Goal: Navigation & Orientation: Find specific page/section

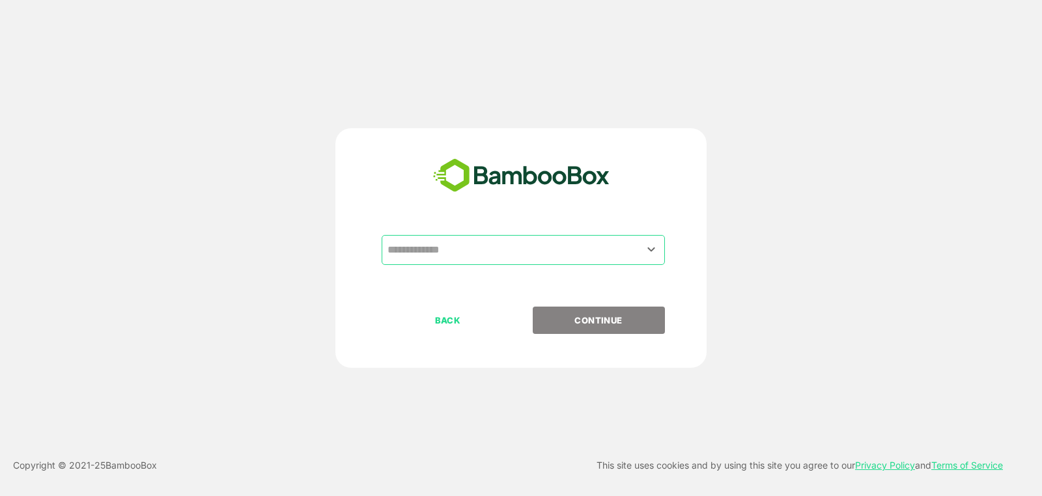
click at [580, 252] on input "text" at bounding box center [523, 250] width 278 height 25
click at [646, 258] on input "text" at bounding box center [523, 250] width 278 height 25
click at [651, 257] on icon "Open" at bounding box center [651, 250] width 16 height 16
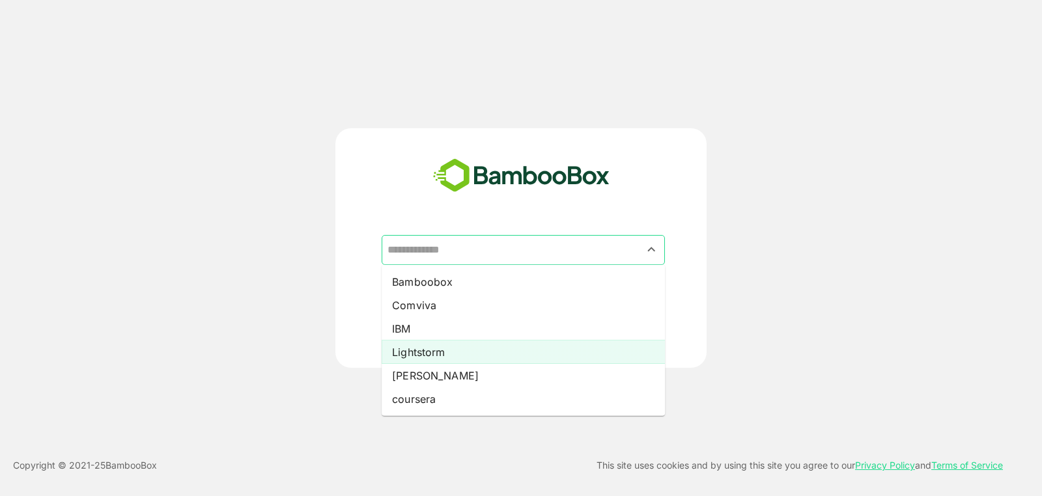
click at [447, 358] on li "Lightstorm" at bounding box center [522, 351] width 283 height 23
type input "**********"
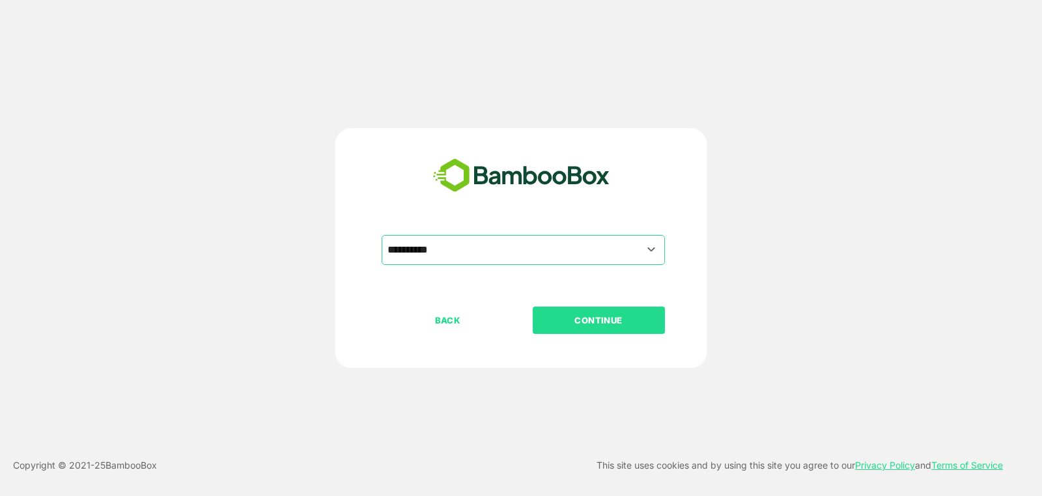
click at [557, 335] on div "BACK CONTINUE" at bounding box center [531, 362] width 301 height 111
click at [594, 333] on button "CONTINUE" at bounding box center [598, 320] width 132 height 27
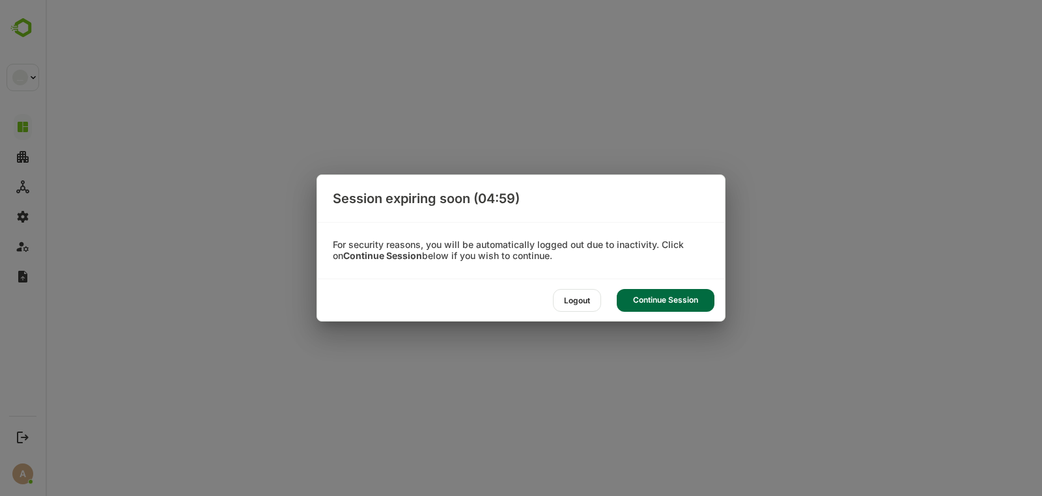
click at [662, 302] on div "Continue Session" at bounding box center [665, 300] width 98 height 23
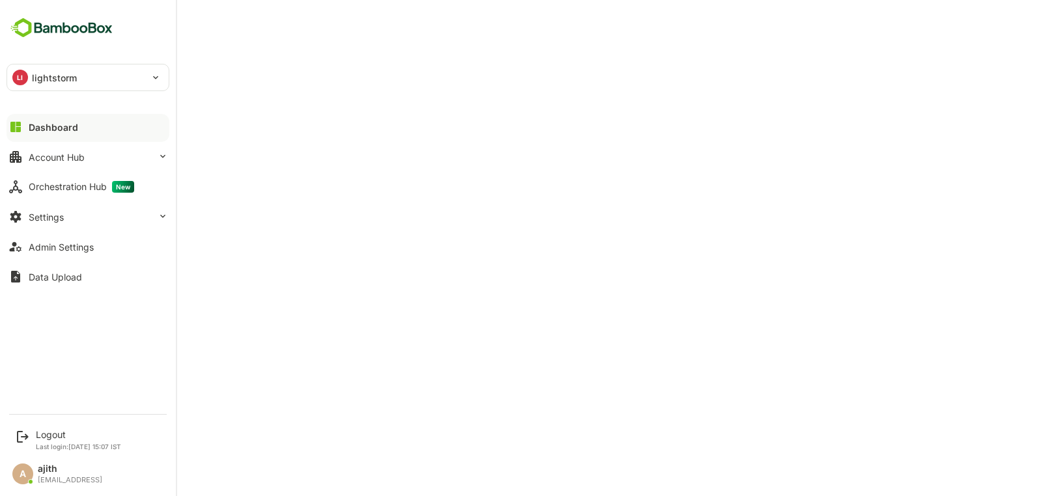
click at [71, 126] on div "Dashboard" at bounding box center [53, 127] width 49 height 11
click at [86, 161] on button "Account Hub" at bounding box center [88, 157] width 163 height 26
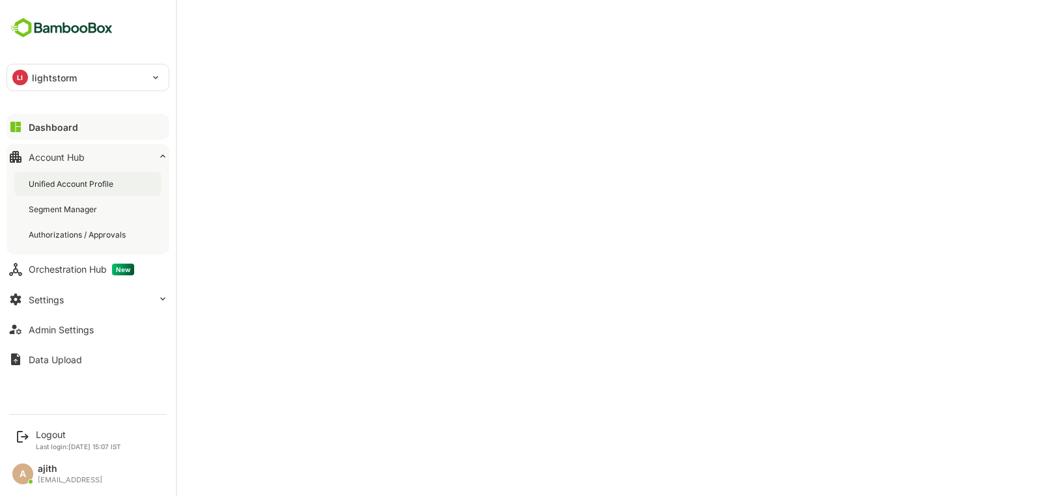
click at [124, 188] on div "Unified Account Profile" at bounding box center [87, 184] width 147 height 24
click at [100, 126] on button "Dashboard" at bounding box center [88, 127] width 163 height 26
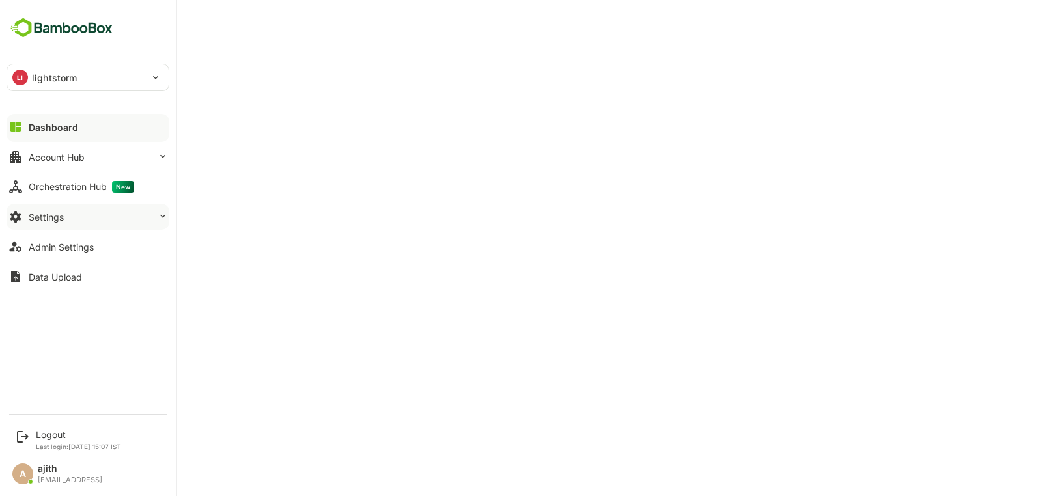
click at [91, 212] on button "Settings" at bounding box center [88, 217] width 163 height 26
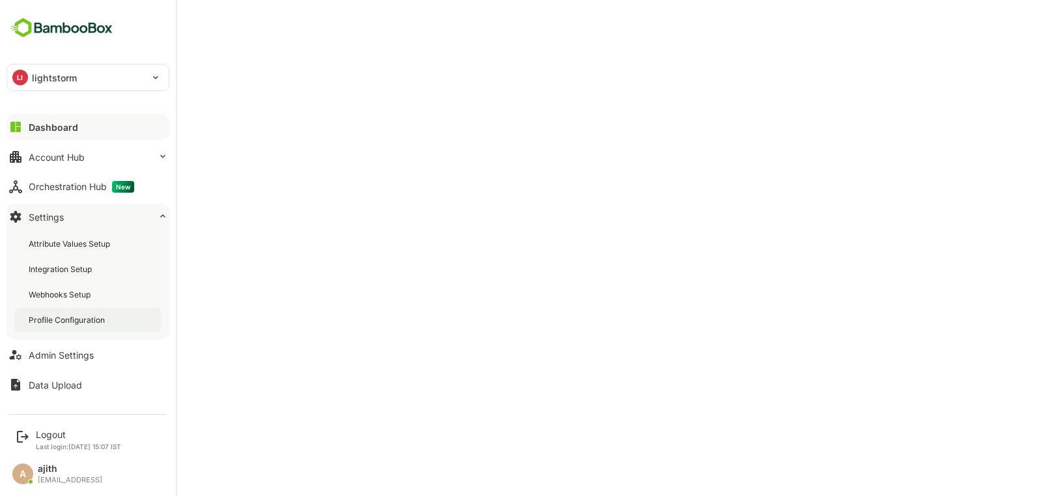
click at [66, 318] on div "Profile Configuration" at bounding box center [68, 319] width 79 height 11
click at [25, 130] on button "Dashboard" at bounding box center [88, 127] width 163 height 26
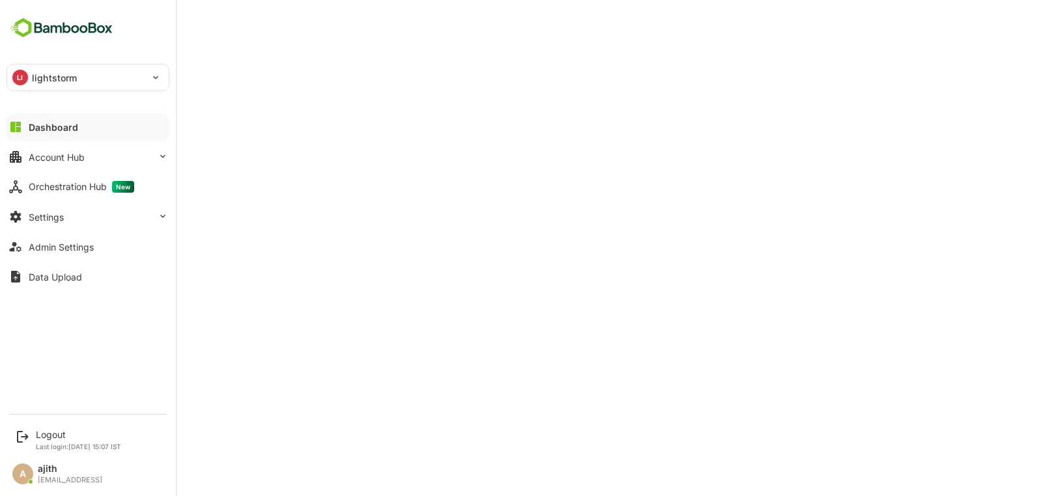
click at [52, 128] on div "Dashboard" at bounding box center [53, 127] width 49 height 11
click at [68, 443] on p "Last login: [DATE] 15:07 IST" at bounding box center [78, 447] width 85 height 8
click at [23, 432] on icon at bounding box center [23, 437] width 16 height 16
click at [25, 441] on icon at bounding box center [23, 437] width 16 height 16
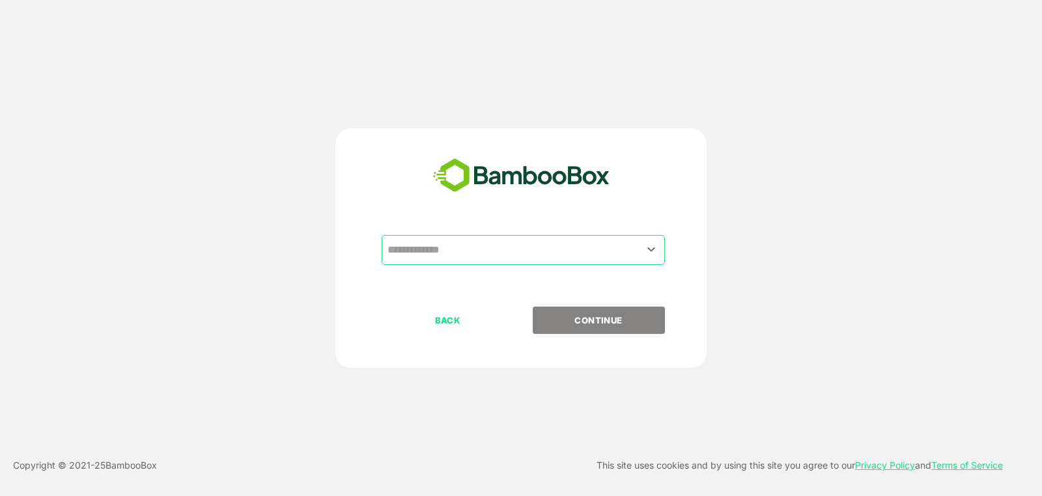
click at [482, 248] on input "text" at bounding box center [523, 250] width 278 height 25
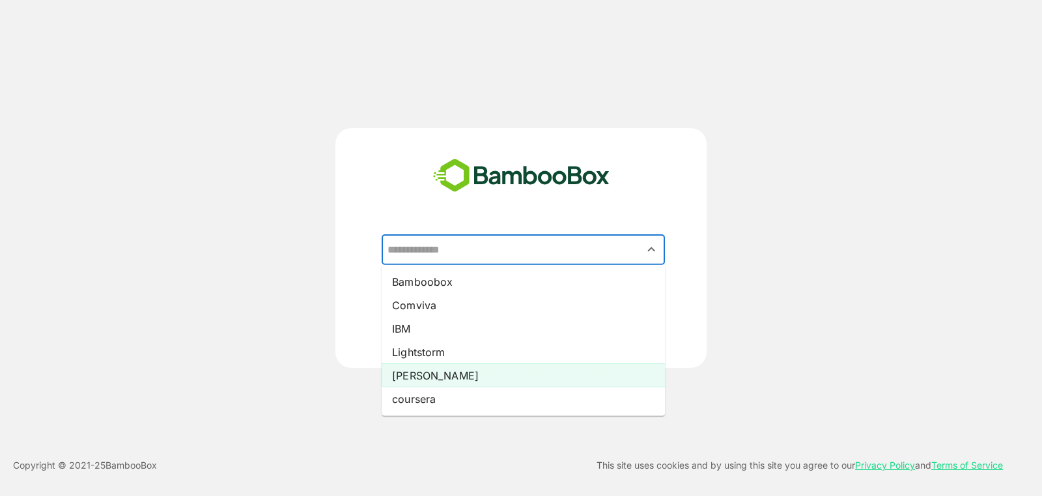
click at [484, 375] on li "Pando" at bounding box center [522, 375] width 283 height 23
type input "*****"
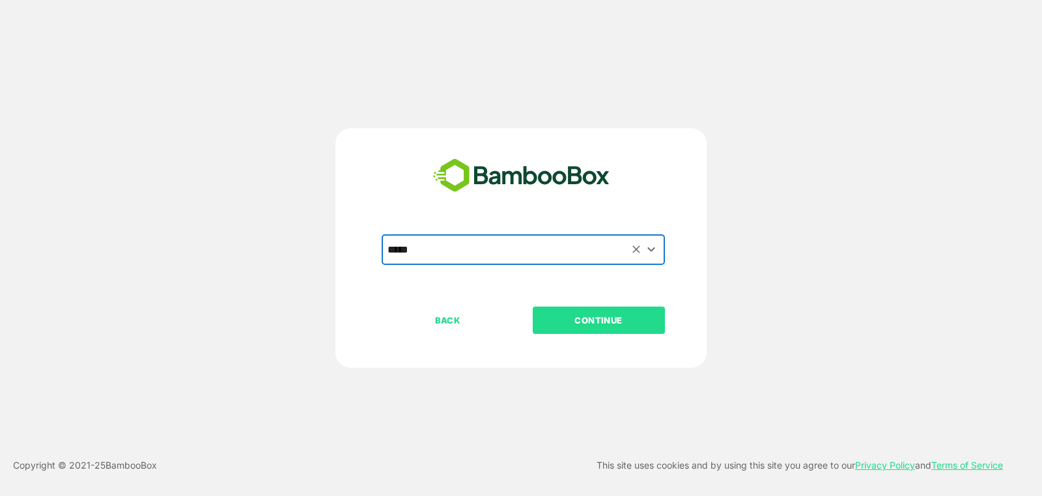
click at [622, 318] on p "CONTINUE" at bounding box center [598, 320] width 130 height 14
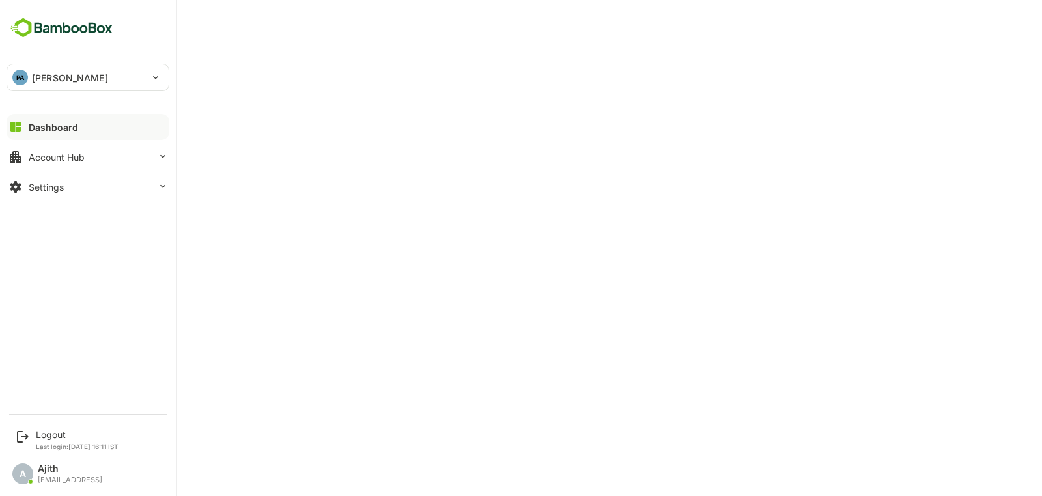
click at [53, 422] on div "Logout Last login: Aug 20 16:11 IST A Ajith ajith@bamboobox.ai" at bounding box center [88, 448] width 176 height 85
click at [53, 432] on div "Logout" at bounding box center [77, 434] width 83 height 11
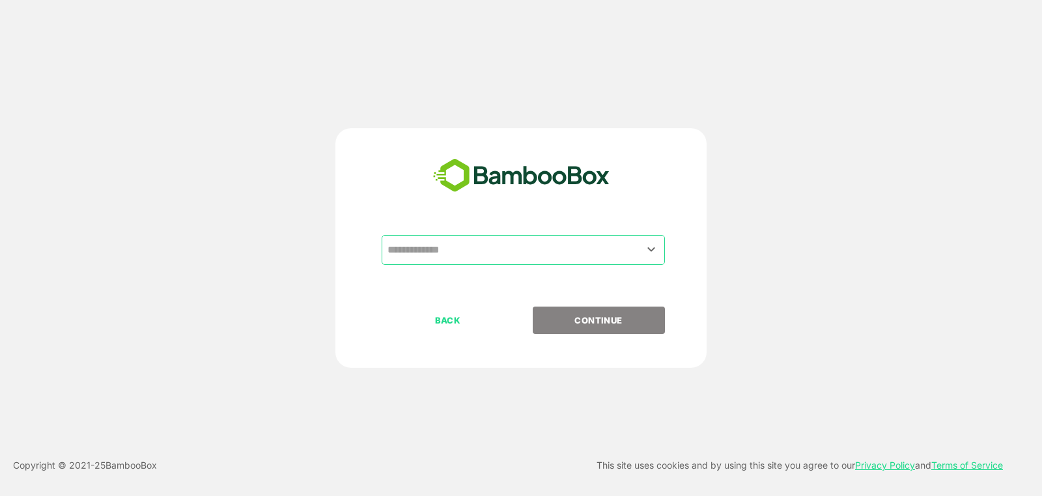
click at [621, 257] on input "text" at bounding box center [523, 250] width 278 height 25
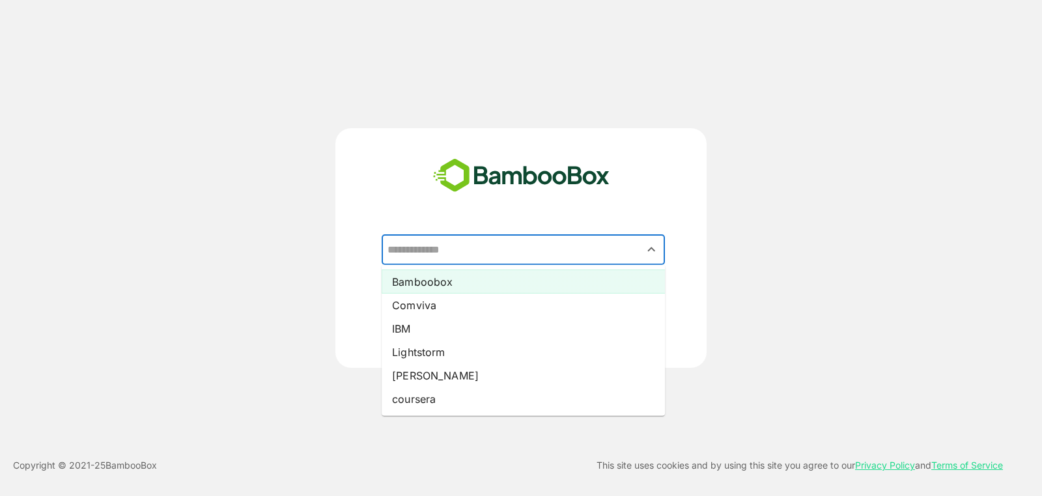
click at [548, 287] on li "Bamboobox" at bounding box center [522, 281] width 283 height 23
type input "*********"
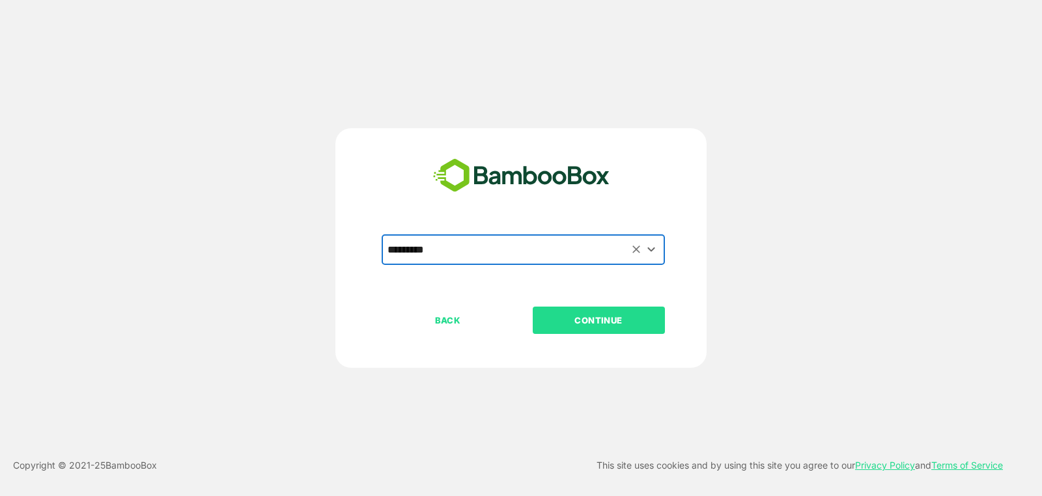
click at [581, 324] on p "CONTINUE" at bounding box center [598, 320] width 130 height 14
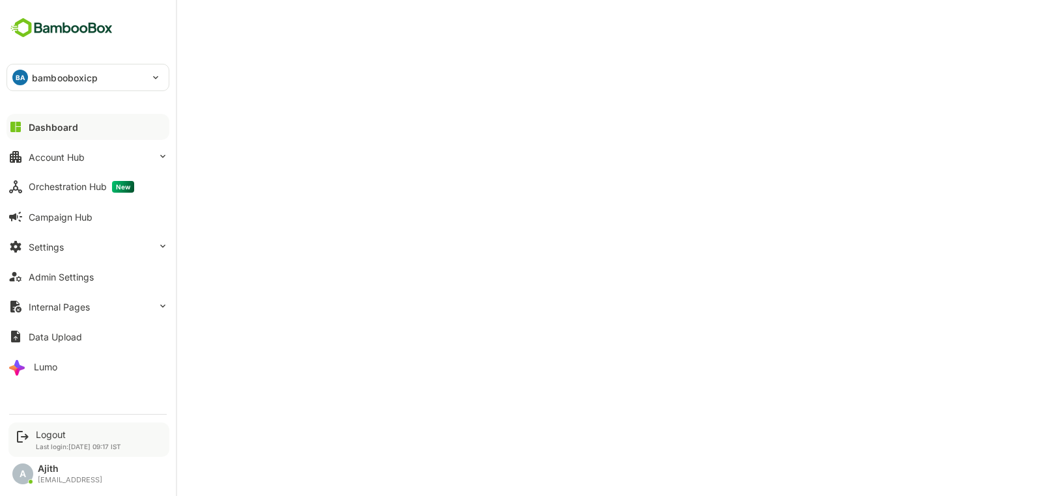
click at [53, 433] on div "Logout" at bounding box center [78, 434] width 85 height 11
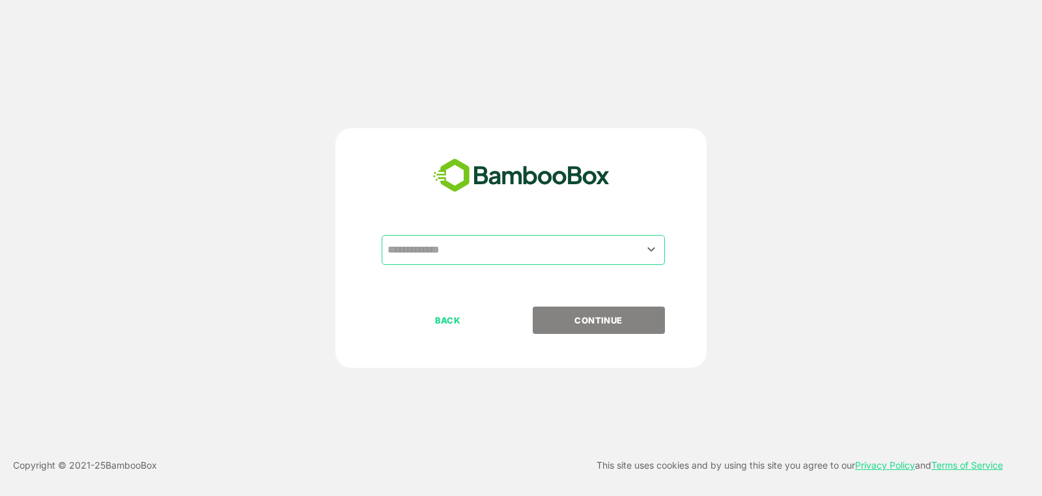
click at [536, 251] on input "text" at bounding box center [523, 250] width 278 height 25
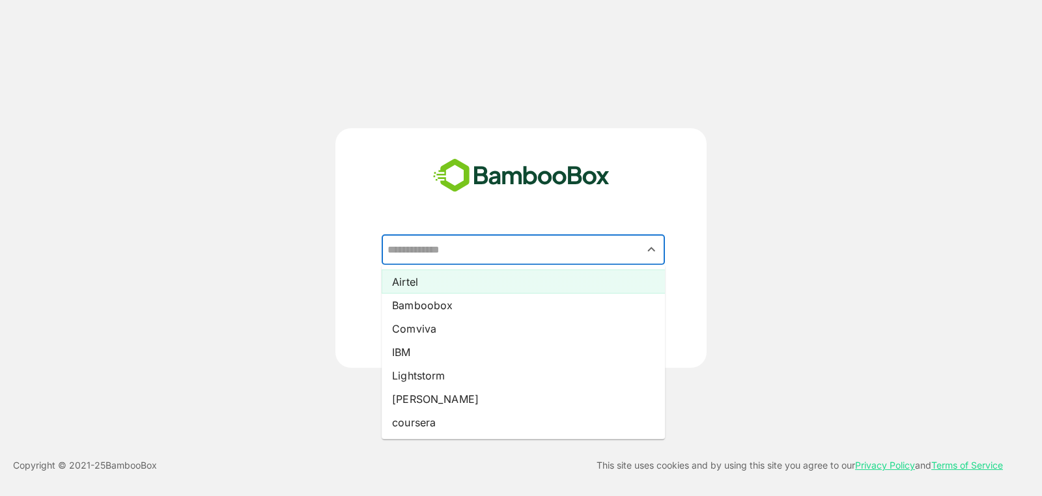
click at [495, 283] on li "Airtel" at bounding box center [522, 281] width 283 height 23
type input "******"
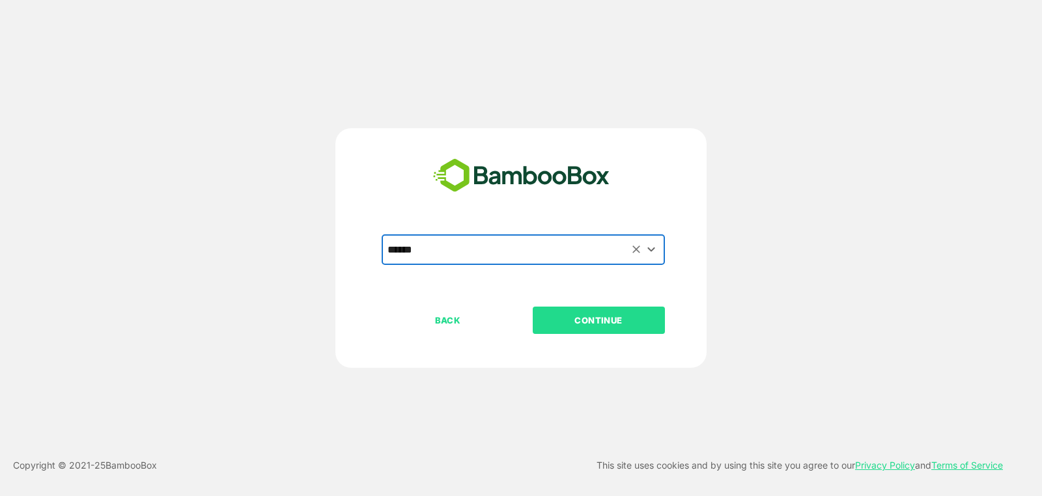
click at [580, 321] on p "CONTINUE" at bounding box center [598, 320] width 130 height 14
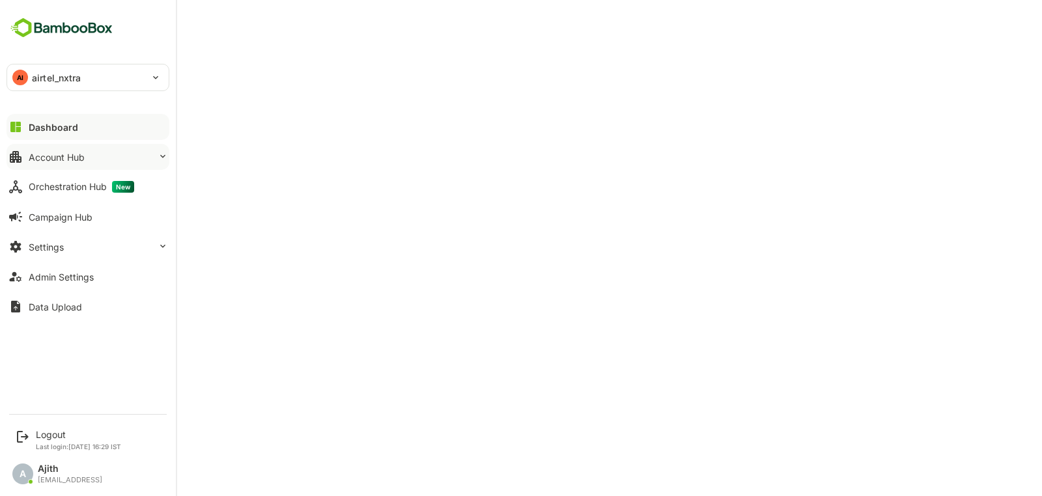
click at [79, 153] on div "Account Hub" at bounding box center [57, 157] width 56 height 11
click at [142, 156] on button "Account Hub" at bounding box center [88, 157] width 163 height 26
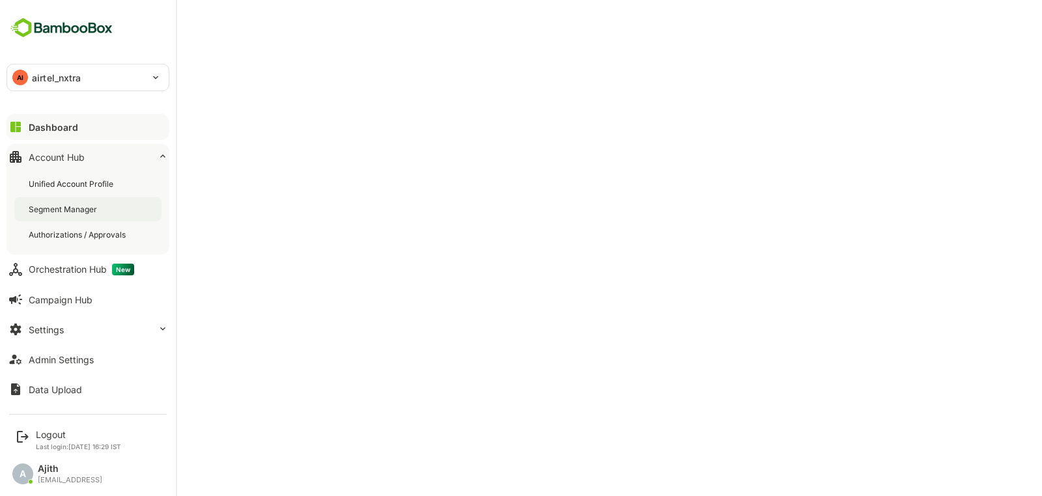
click at [105, 215] on div "Segment Manager" at bounding box center [87, 209] width 147 height 24
click at [63, 133] on button "Dashboard" at bounding box center [88, 127] width 163 height 26
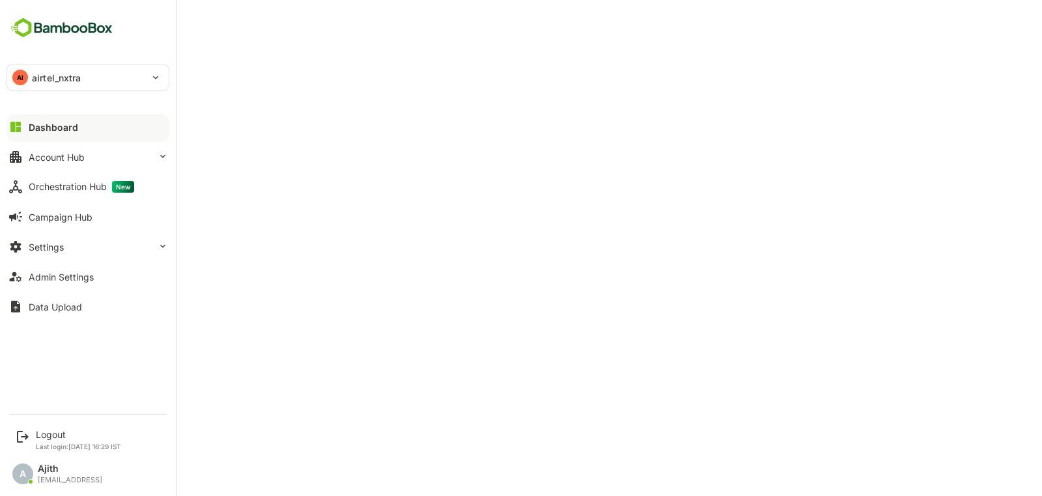
click at [63, 133] on button "Dashboard" at bounding box center [88, 127] width 163 height 26
click at [73, 149] on button "Account Hub" at bounding box center [88, 157] width 163 height 26
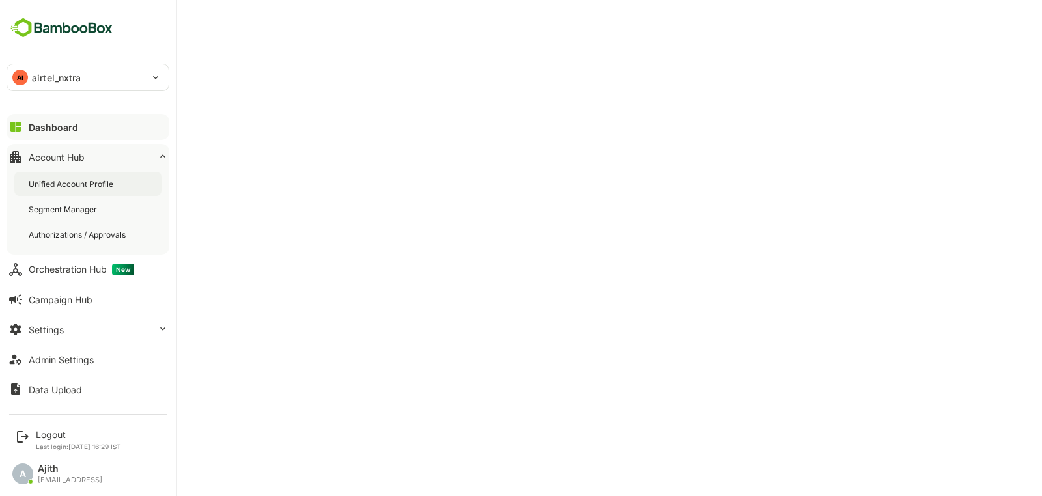
click at [105, 184] on div "Unified Account Profile" at bounding box center [72, 183] width 87 height 11
click at [27, 129] on button "Dashboard" at bounding box center [88, 127] width 163 height 26
